Goal: Task Accomplishment & Management: Manage account settings

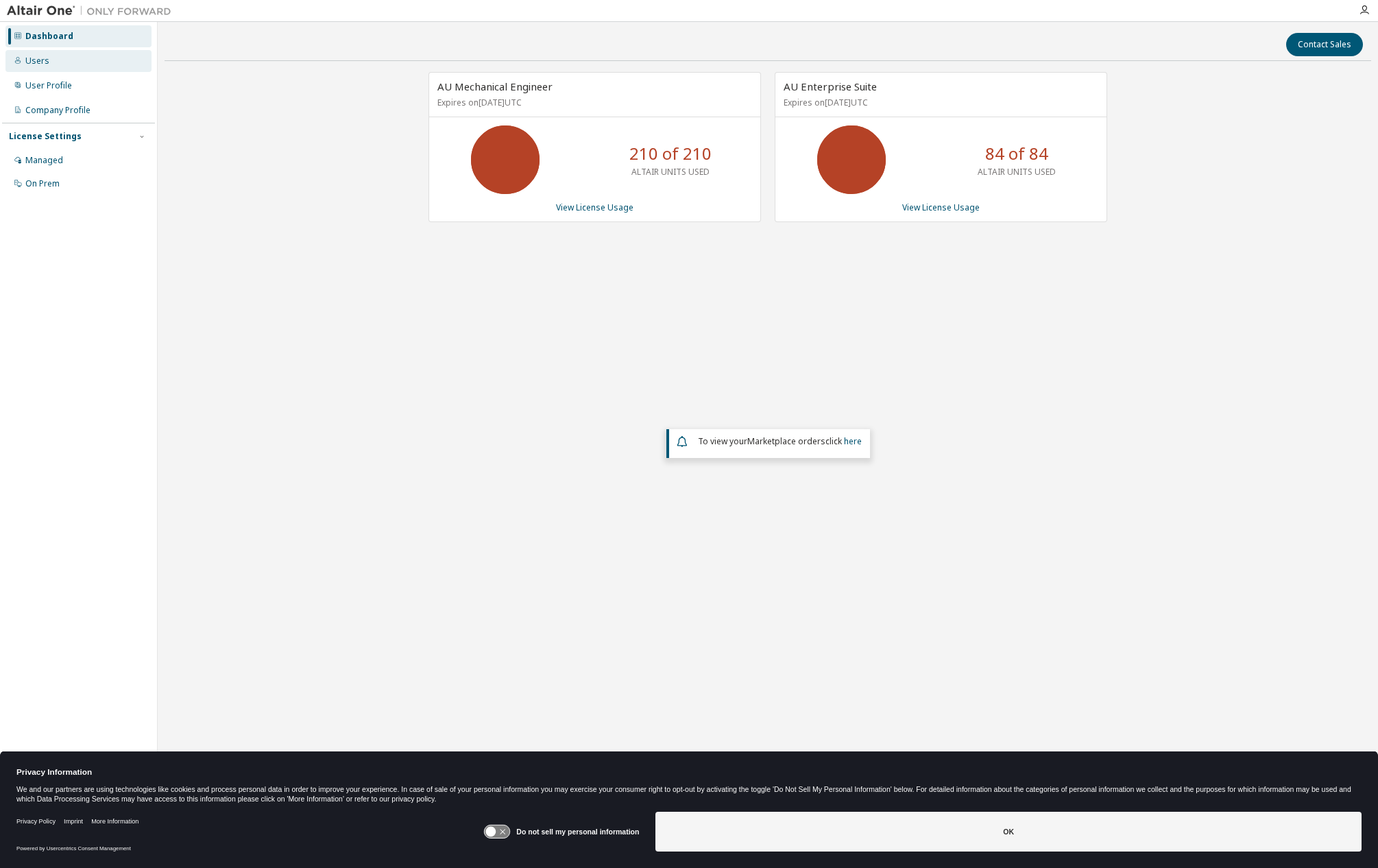
click at [30, 61] on div "Users" at bounding box center [37, 61] width 24 height 11
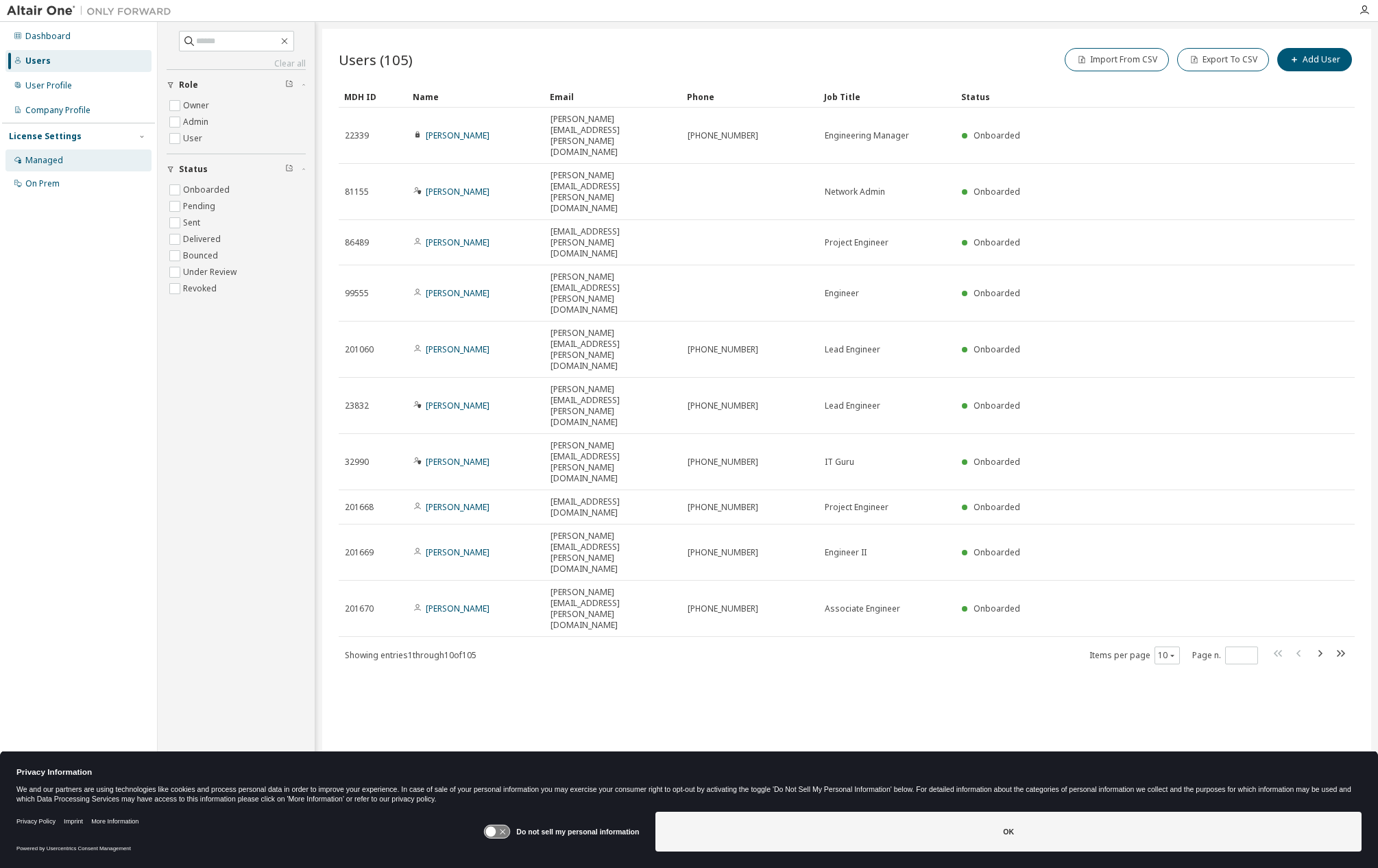
click at [58, 160] on div "Managed" at bounding box center [45, 161] width 38 height 11
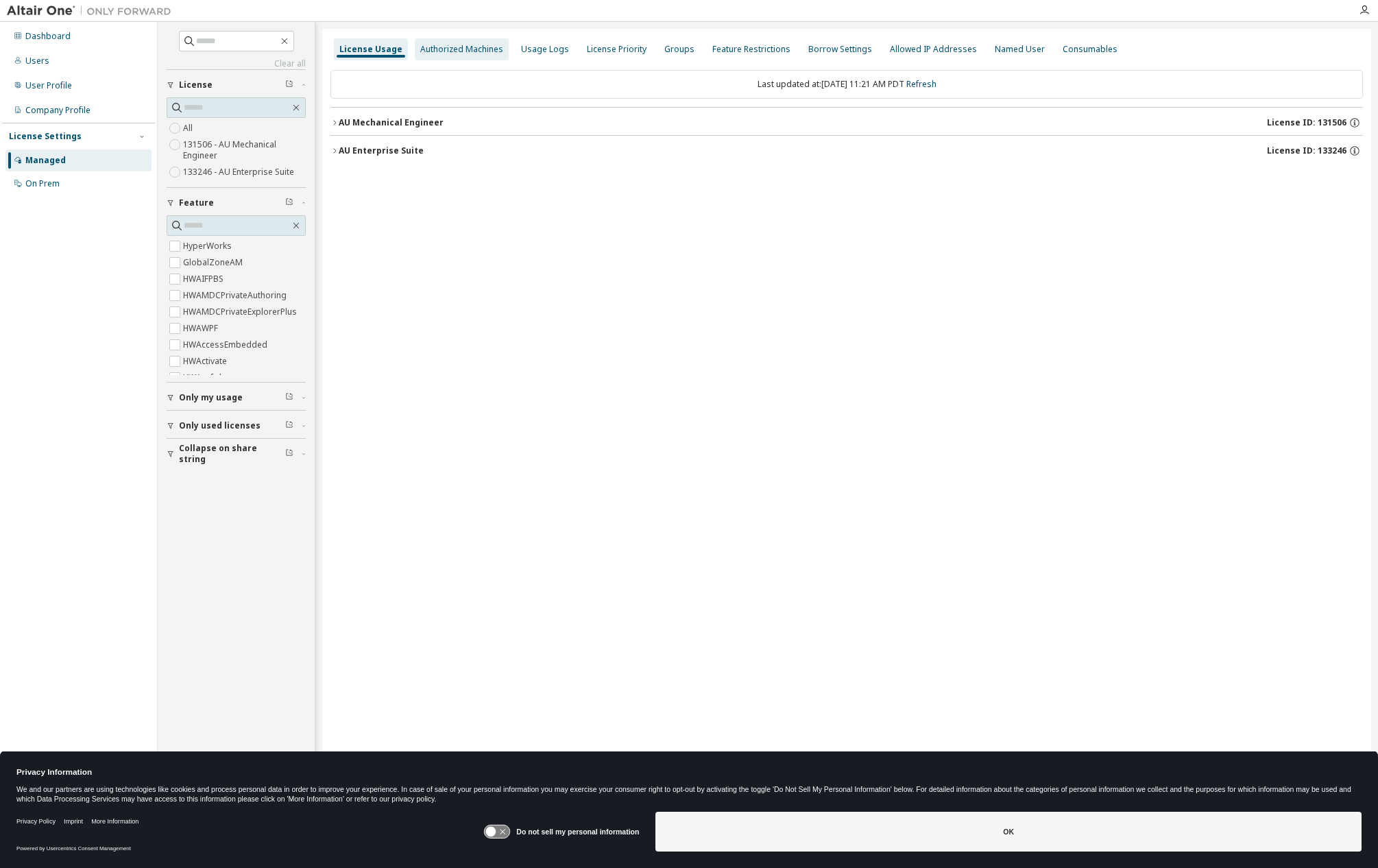
click at [440, 49] on div "Authorized Machines" at bounding box center [462, 49] width 83 height 11
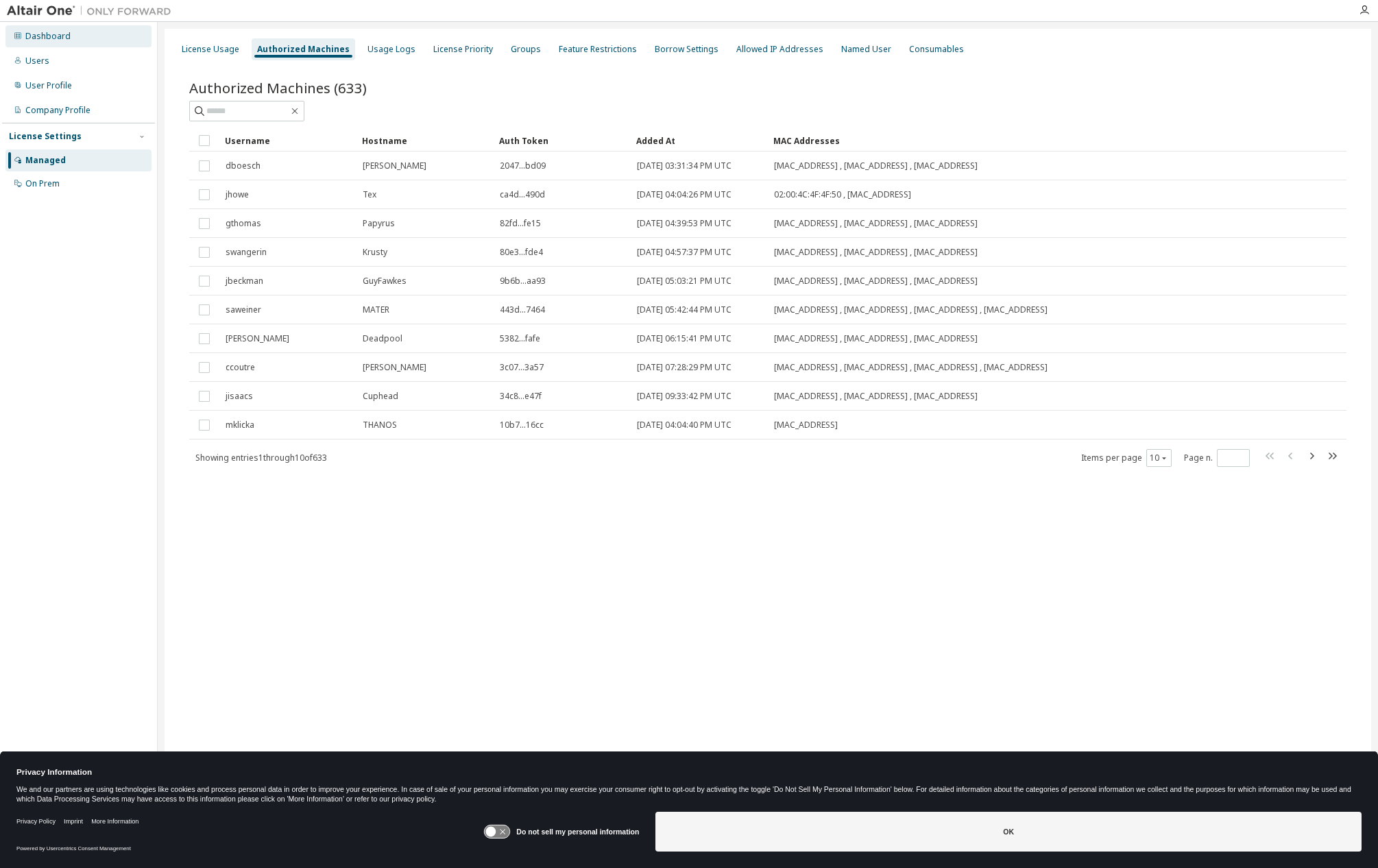
click at [57, 32] on div "Dashboard" at bounding box center [49, 36] width 46 height 11
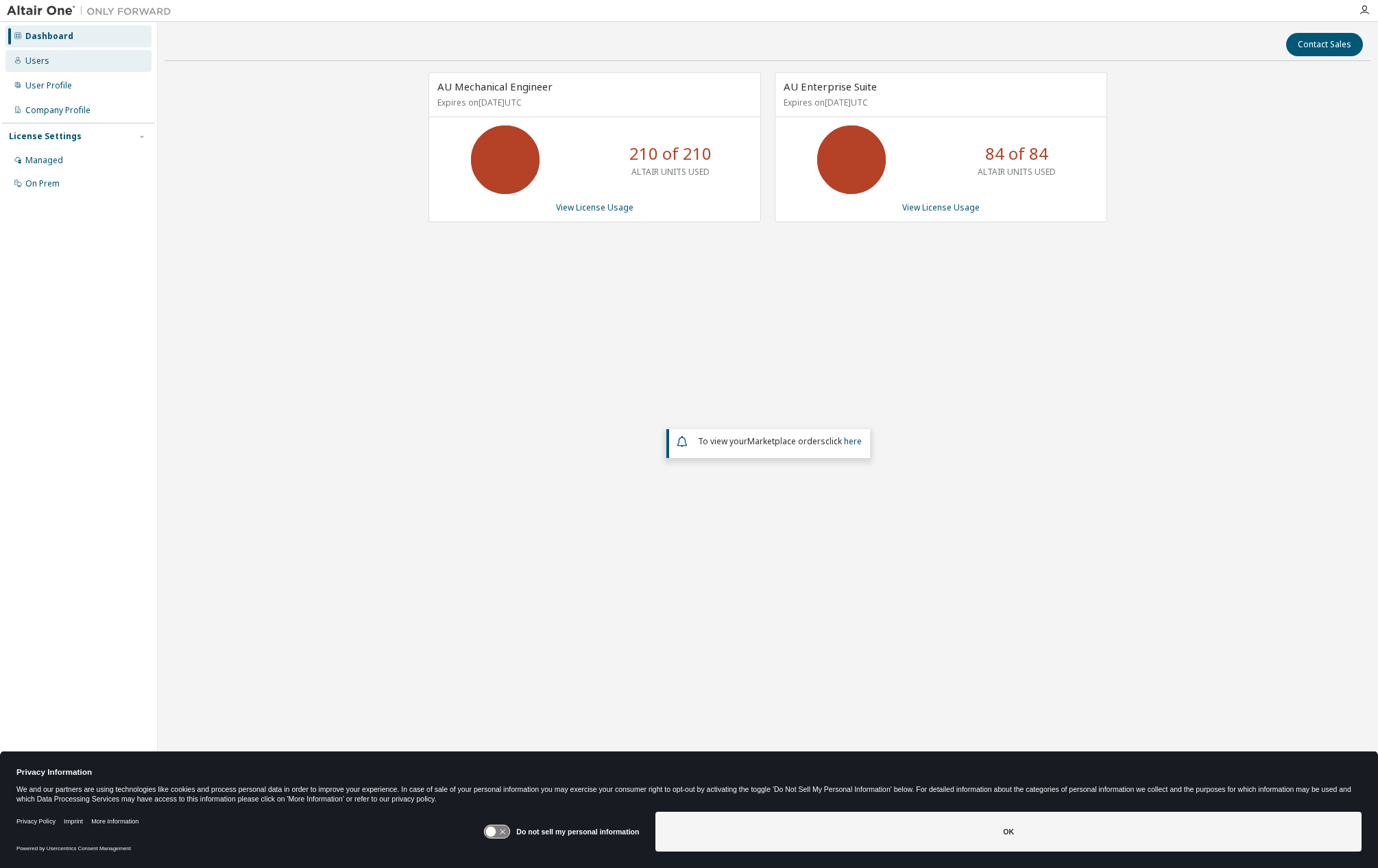
click at [61, 65] on div "Users" at bounding box center [78, 61] width 146 height 22
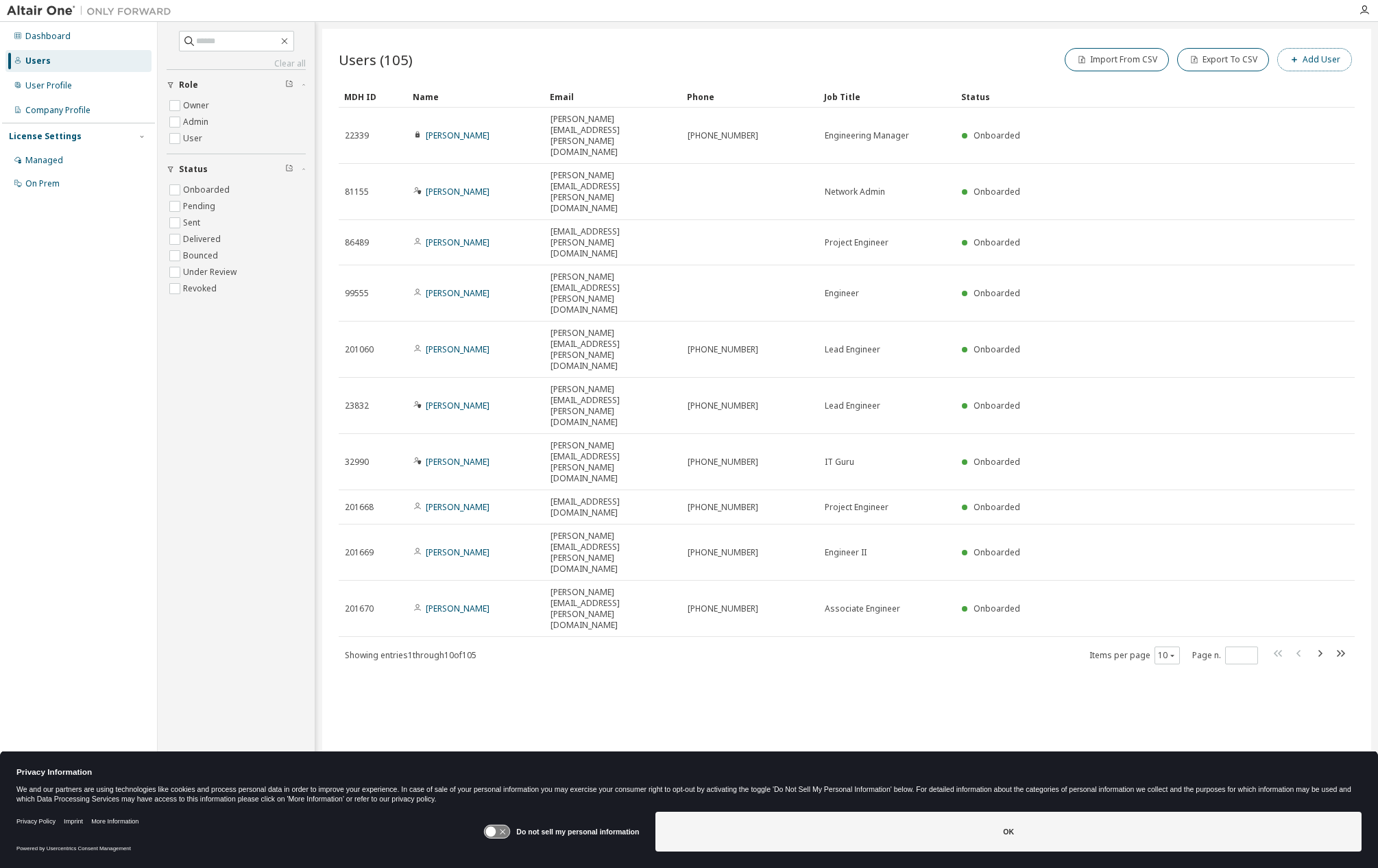
click at [1314, 59] on button "Add User" at bounding box center [1314, 59] width 75 height 23
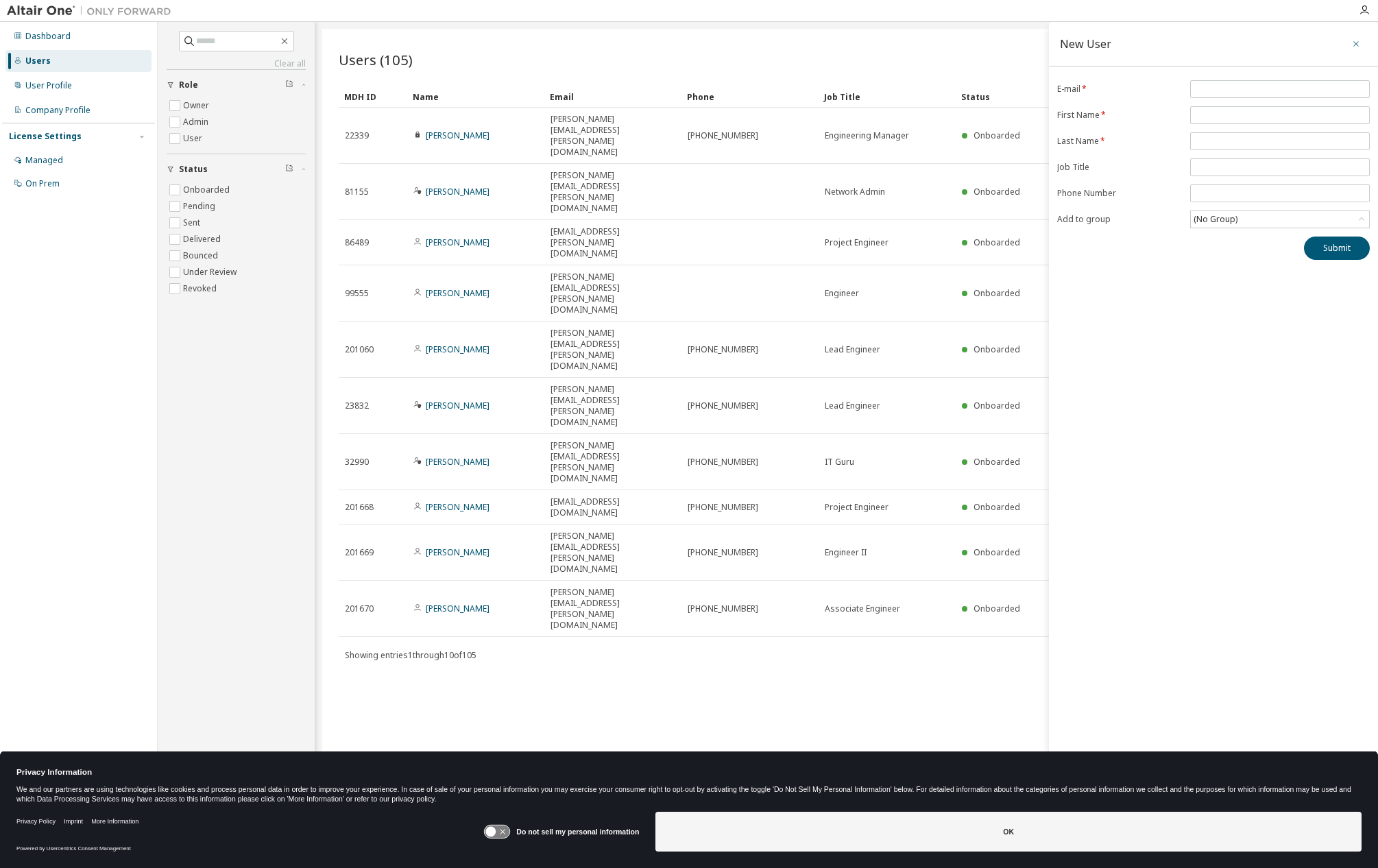
click at [1354, 40] on icon "button" at bounding box center [1356, 44] width 10 height 11
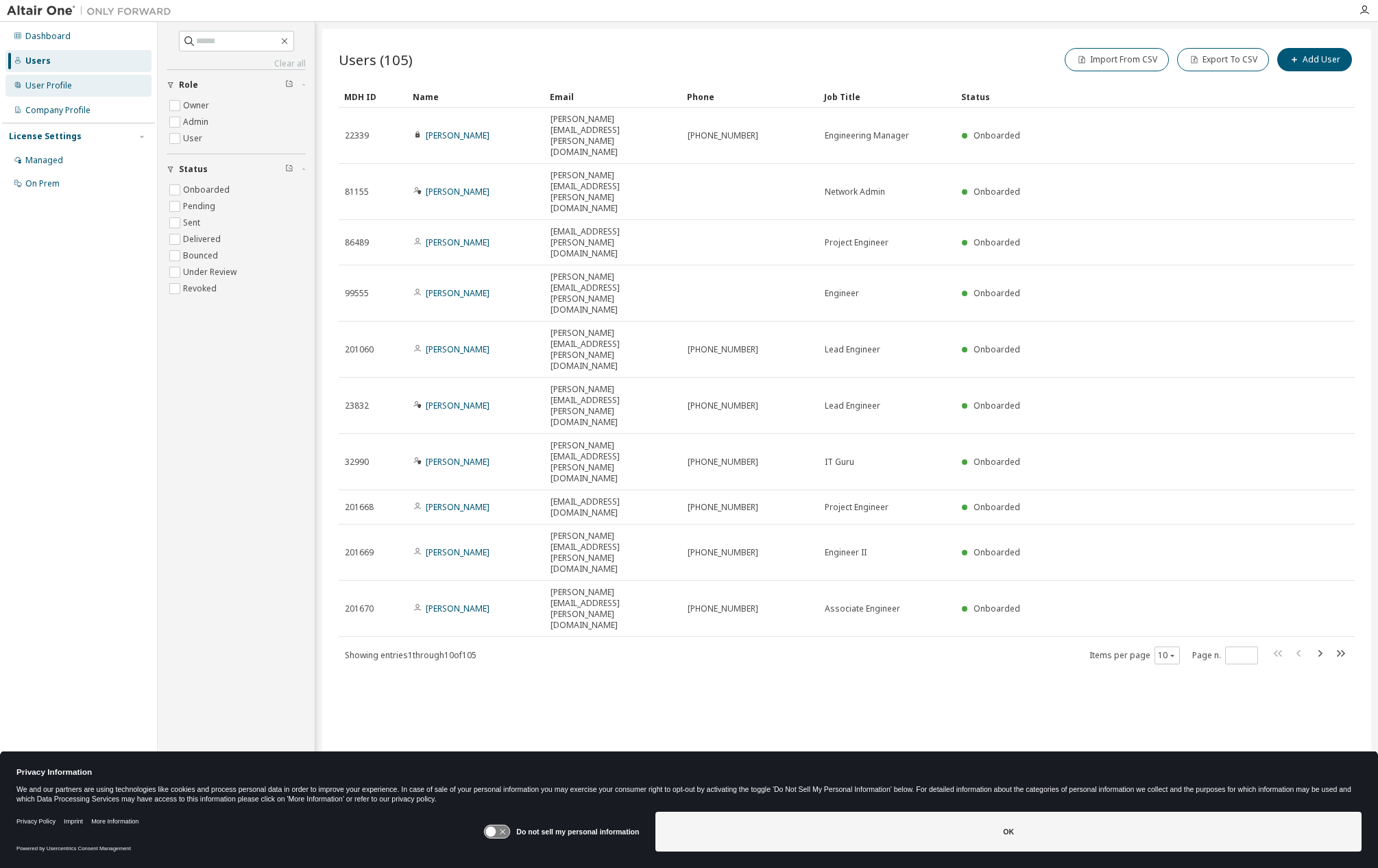
click at [43, 88] on div "User Profile" at bounding box center [49, 86] width 47 height 11
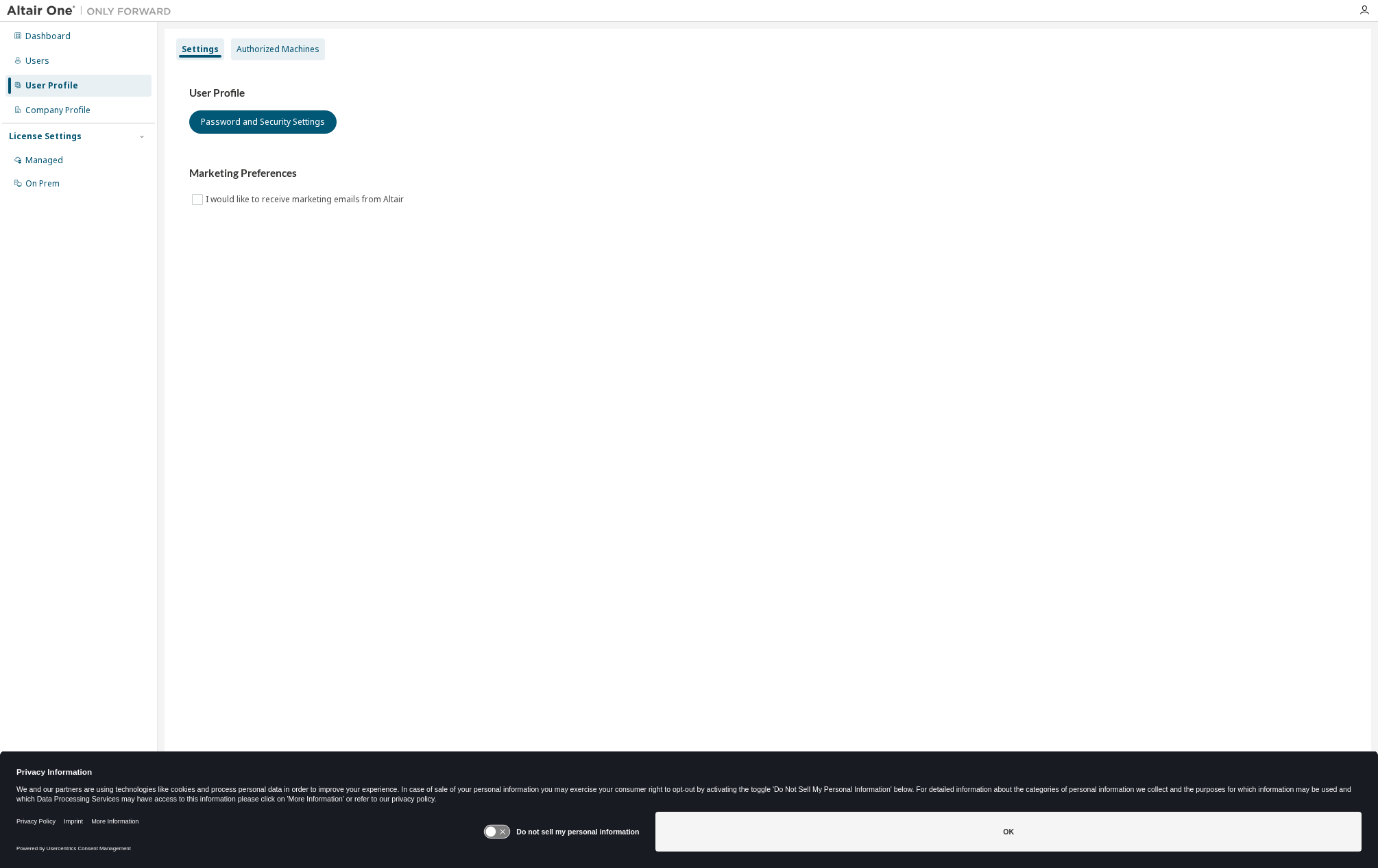
click at [306, 41] on div "Authorized Machines" at bounding box center [278, 49] width 94 height 22
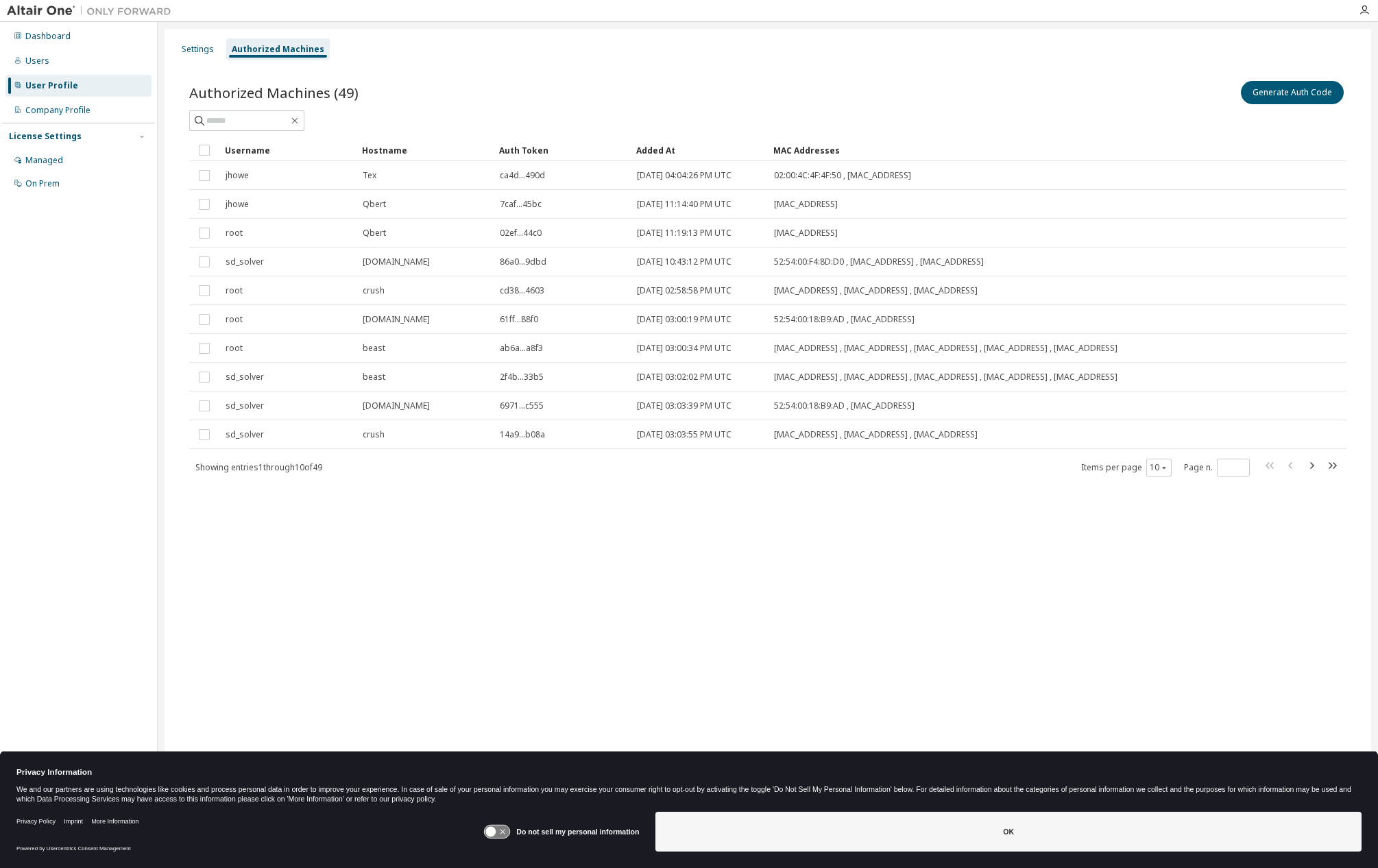
click at [1303, 75] on div "Authorized Machines (49) Generate Auth Code Clear Load Save Save As Field Opera…" at bounding box center [768, 287] width 1191 height 451
click at [1292, 89] on button "Generate Auth Code" at bounding box center [1292, 92] width 103 height 23
